Goal: Information Seeking & Learning: Learn about a topic

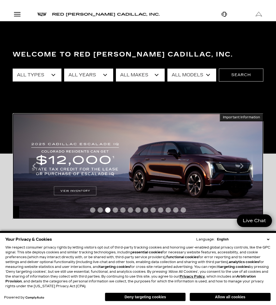
click at [220, 190] on img at bounding box center [138, 166] width 250 height 106
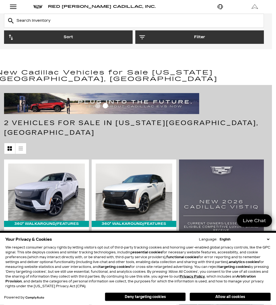
scroll to position [0, 4]
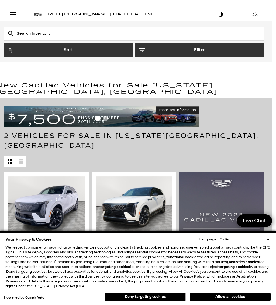
click at [220, 51] on button "Filter" at bounding box center [199, 49] width 128 height 13
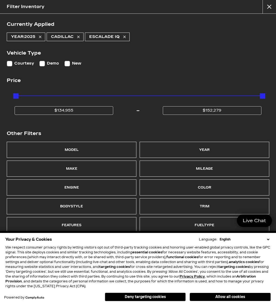
click at [215, 149] on div "Year" at bounding box center [203, 150] width 129 height 16
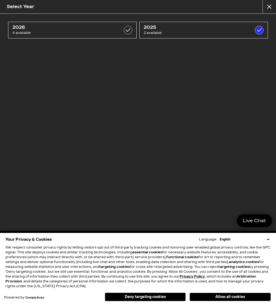
click at [128, 34] on label at bounding box center [128, 30] width 9 height 9
checkbox input "true"
click at [190, 159] on div "2026 4 available 2025 2 available" at bounding box center [138, 149] width 276 height 270
click at [260, 32] on label at bounding box center [259, 30] width 9 height 9
checkbox input "false"
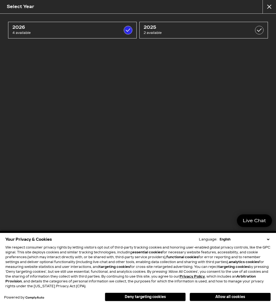
click at [91, 31] on span "4 available" at bounding box center [63, 32] width 102 height 5
checkbox input "false"
click at [271, 4] on button "close" at bounding box center [268, 6] width 13 height 13
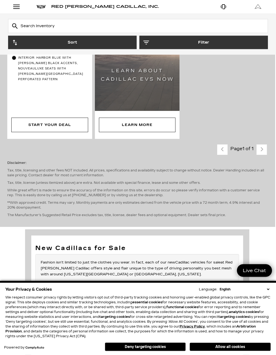
scroll to position [706, 1]
